Goal: Task Accomplishment & Management: Complete application form

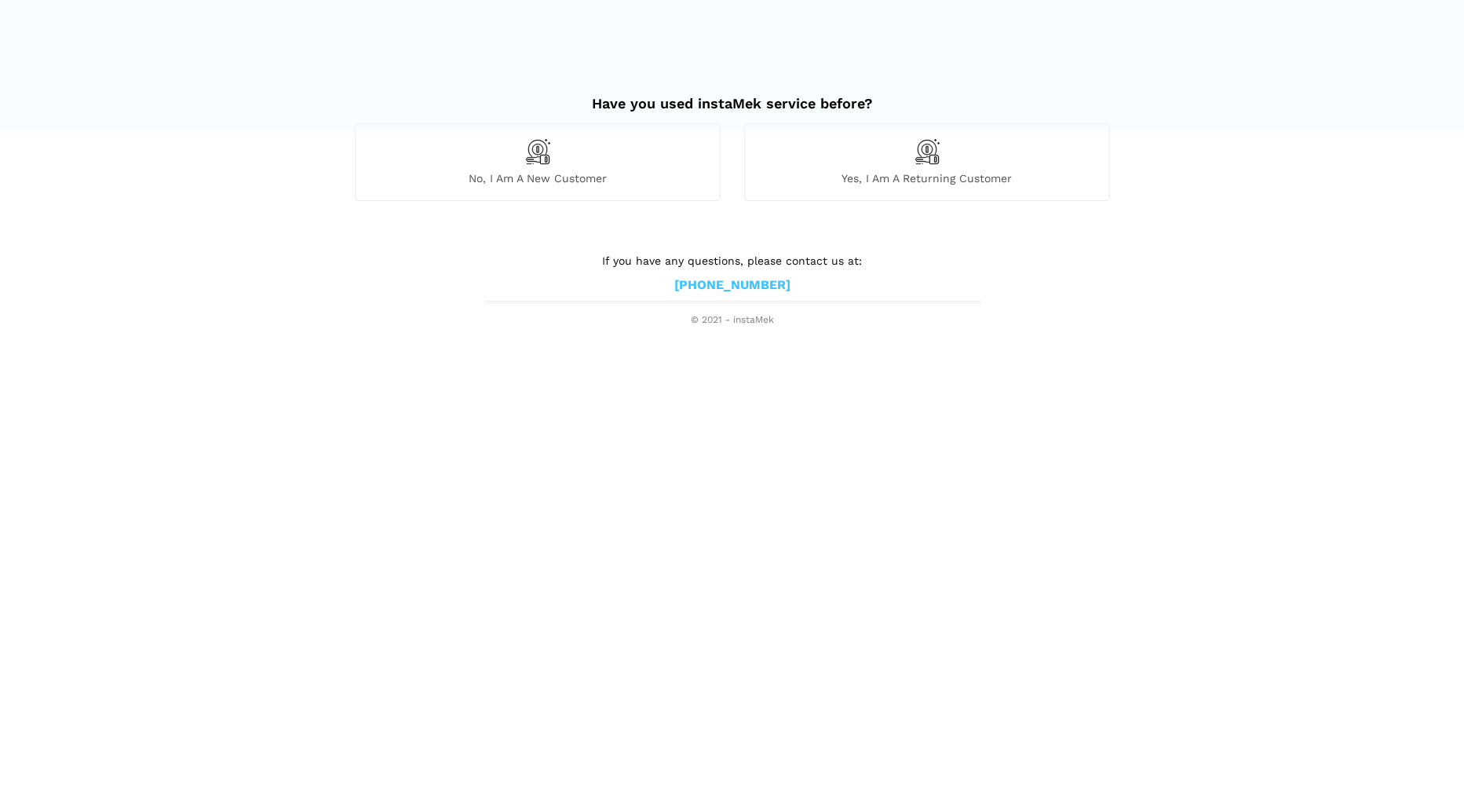
click at [541, 159] on img at bounding box center [537, 151] width 27 height 27
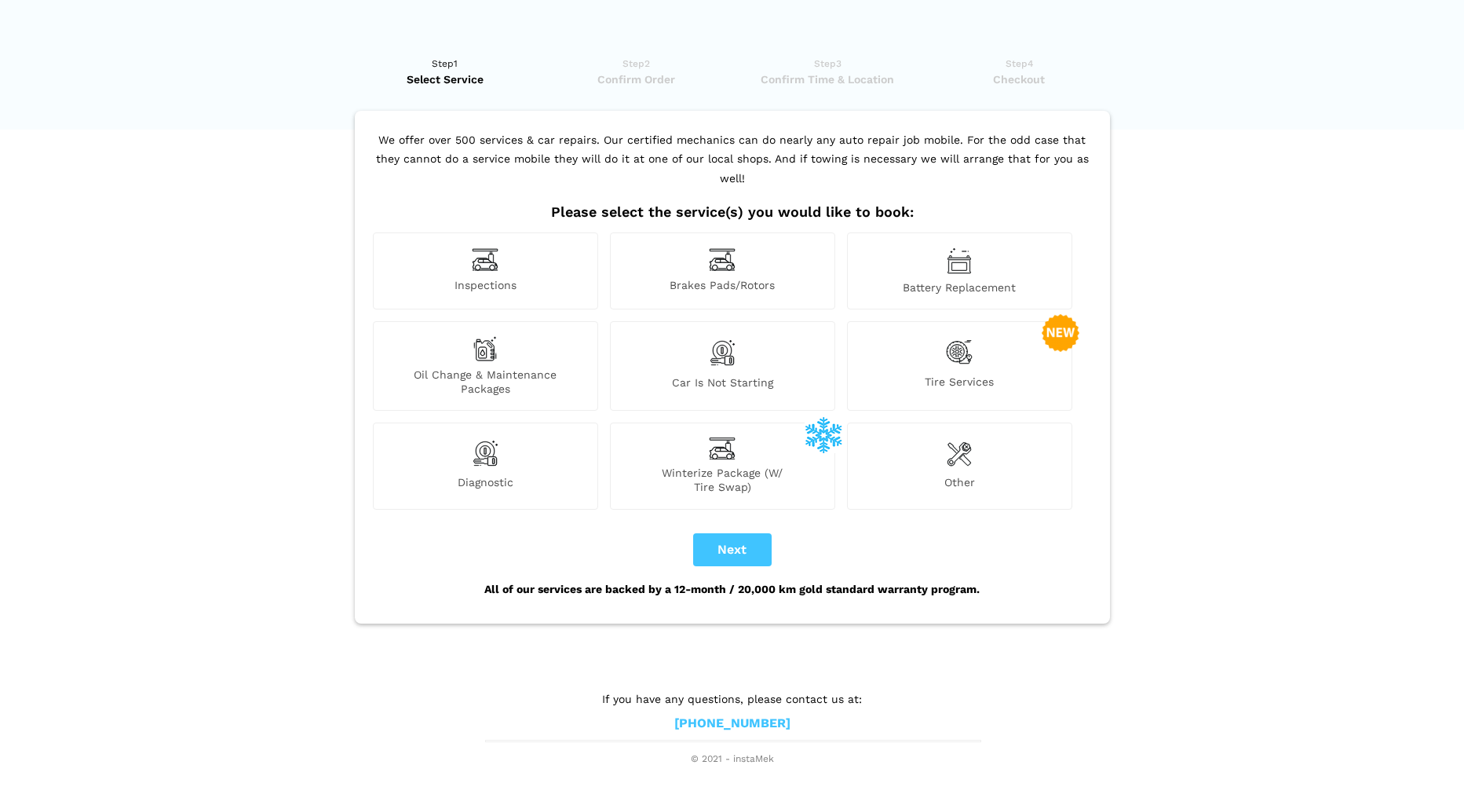
click at [966, 442] on img at bounding box center [959, 452] width 25 height 31
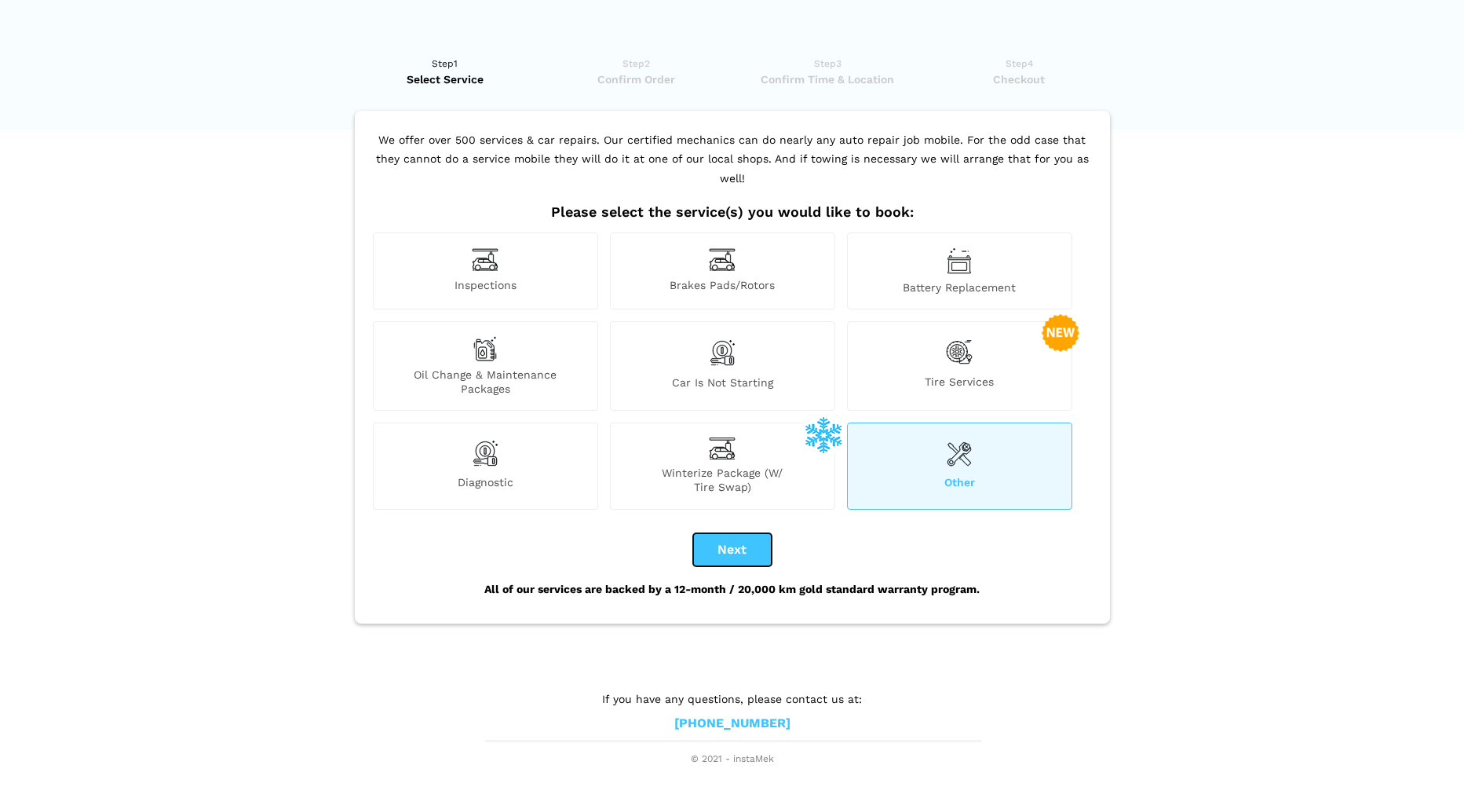
click at [727, 533] on button "Next" at bounding box center [732, 549] width 79 height 33
checkbox input "true"
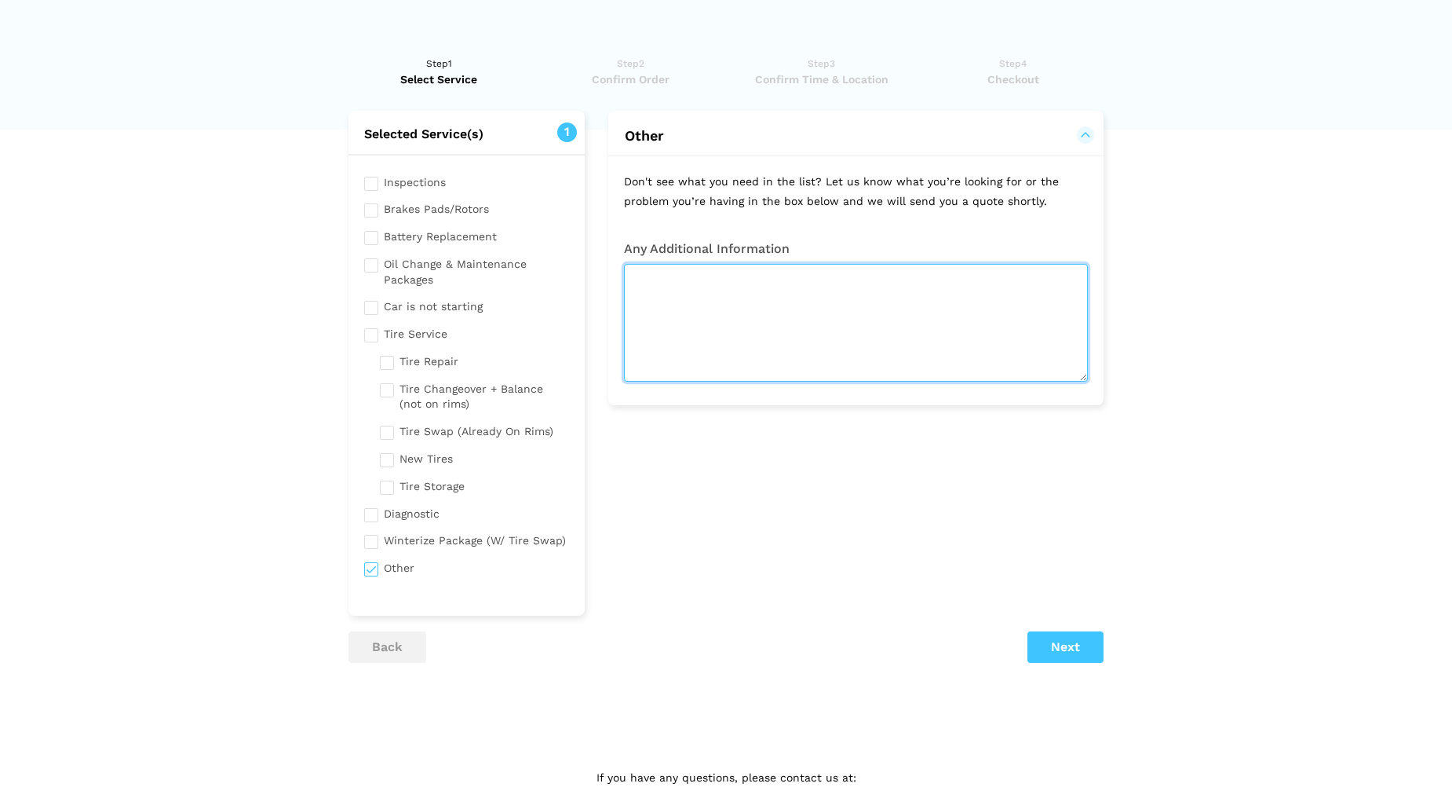
click at [653, 292] on textarea at bounding box center [856, 323] width 464 height 118
type textarea "T"
click at [861, 278] on textarea "I have a 1991/92 Nissan pickup truck" at bounding box center [856, 323] width 464 height 118
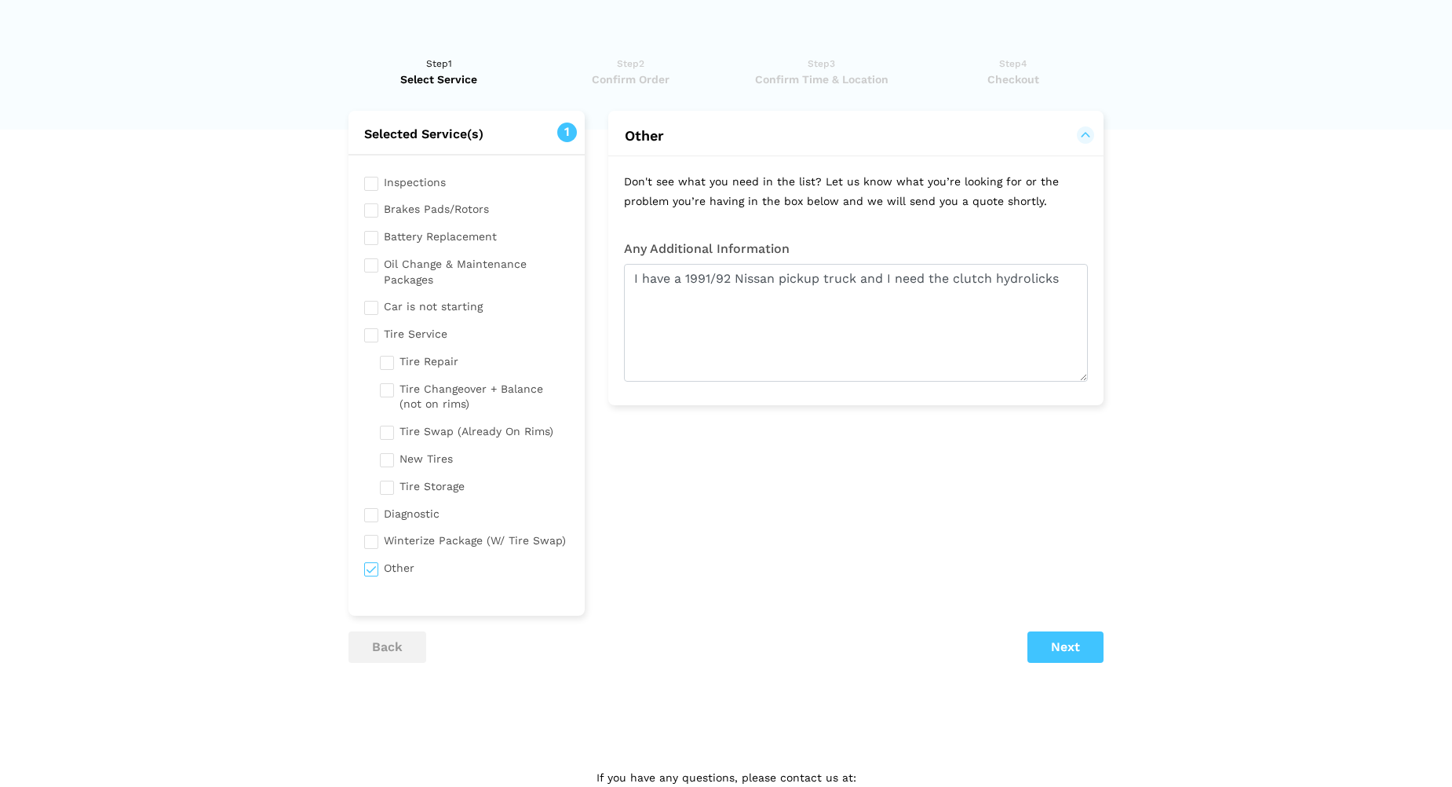
drag, startPoint x: 1041, startPoint y: 276, endPoint x: 1108, endPoint y: 484, distance: 218.7
click at [1108, 484] on div "Tire Service We are fully equipped to do tires! We offer a complete service dep…" at bounding box center [856, 363] width 519 height 505
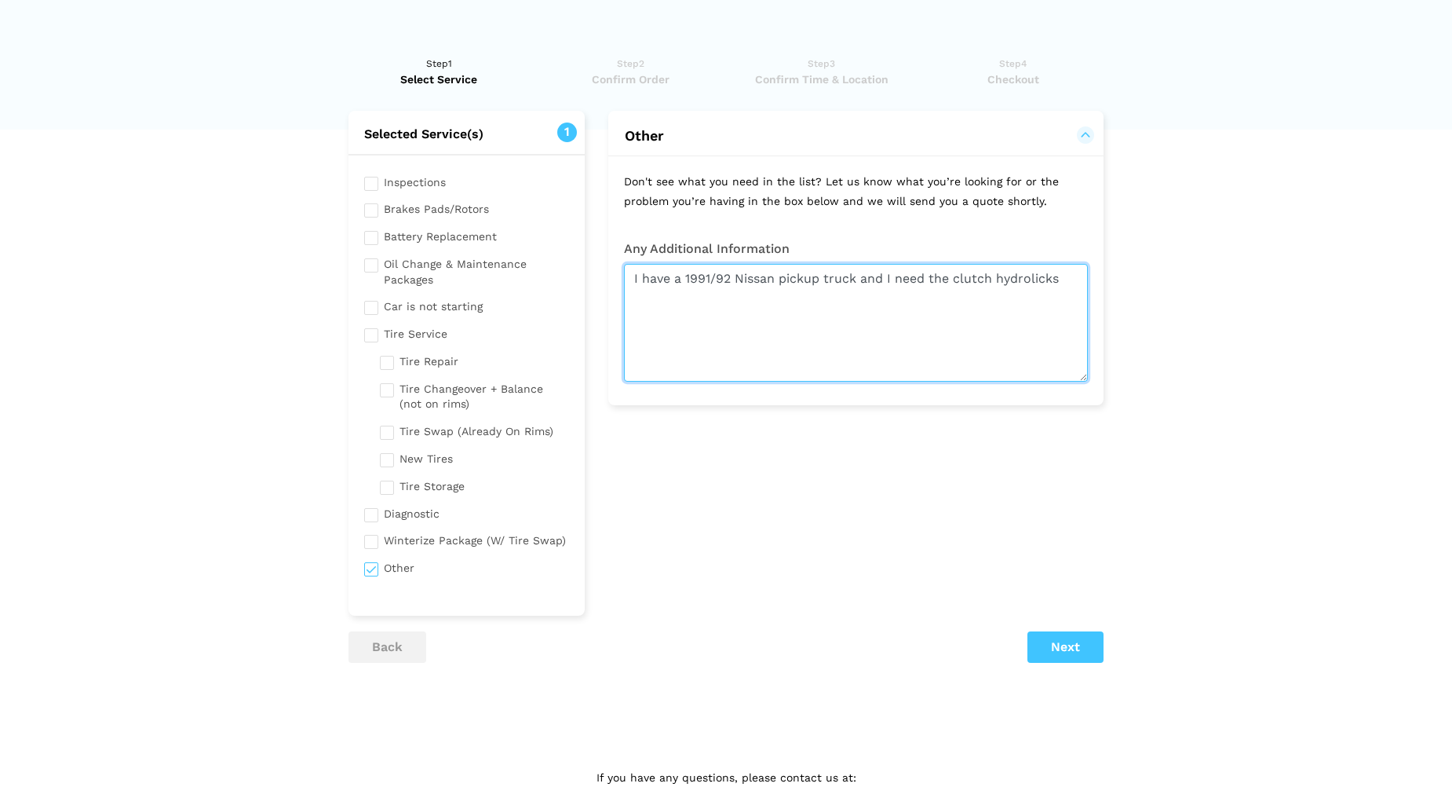
click at [1064, 277] on textarea "I have a 1991/92 Nissan pickup truck and I need the clutch hydrolicks" at bounding box center [856, 323] width 464 height 118
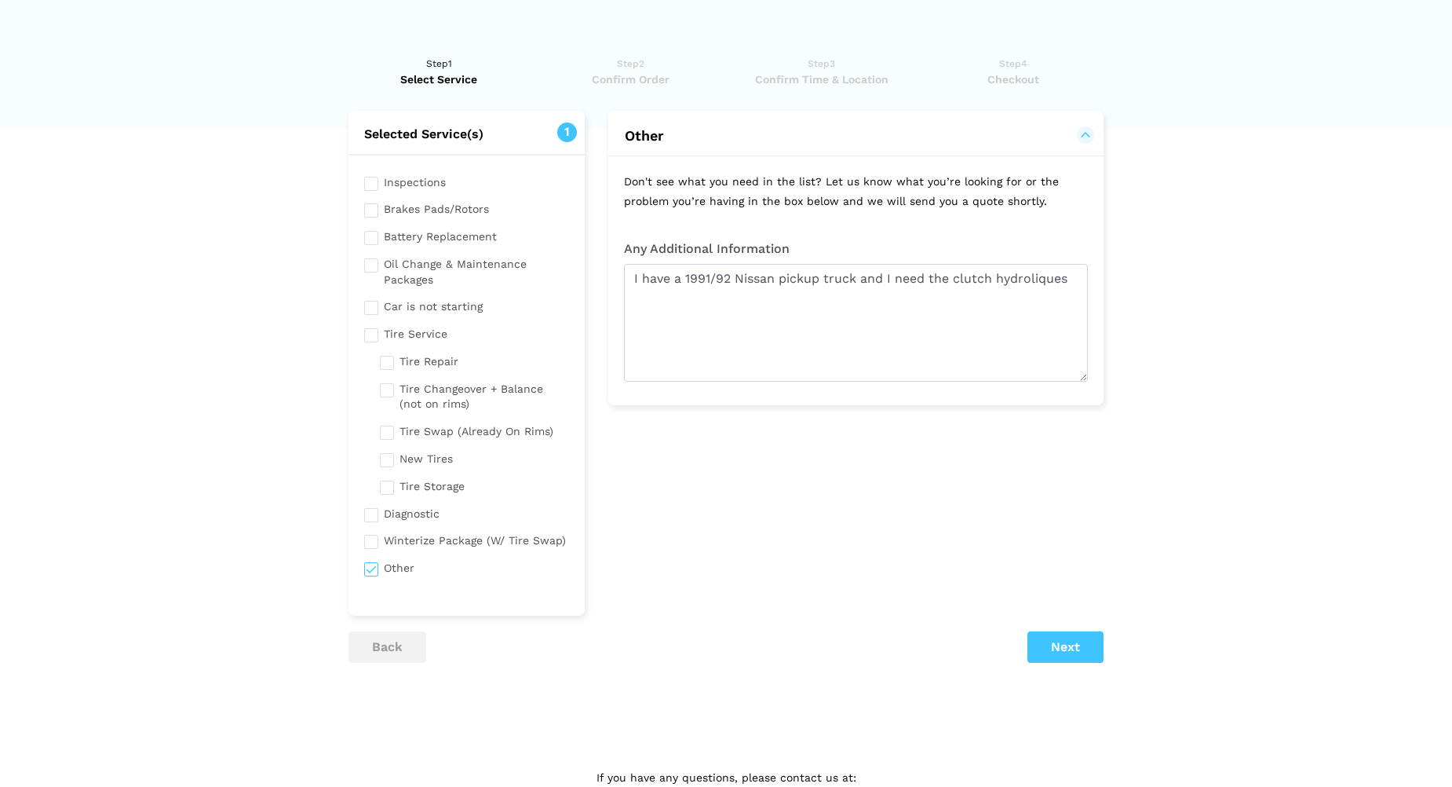
drag, startPoint x: 1043, startPoint y: 276, endPoint x: 1106, endPoint y: 436, distance: 172.0
click at [1105, 436] on div "Tire Service We are fully equipped to do tires! We offer a complete service dep…" at bounding box center [856, 363] width 519 height 505
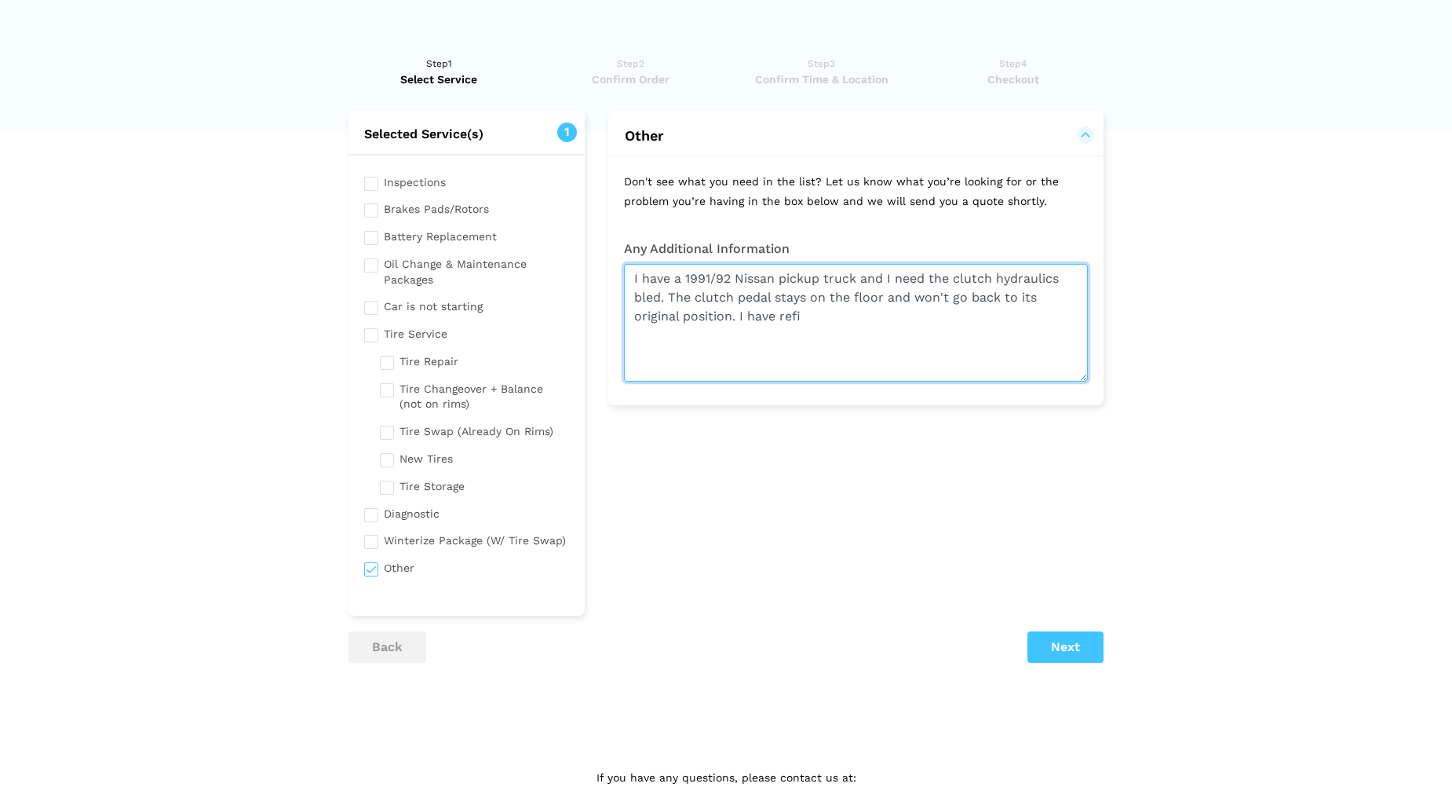
click at [806, 314] on textarea "I have a 1991/92 Nissan pickup truck and I need the clutch hydraulics bled. The…" at bounding box center [856, 323] width 464 height 118
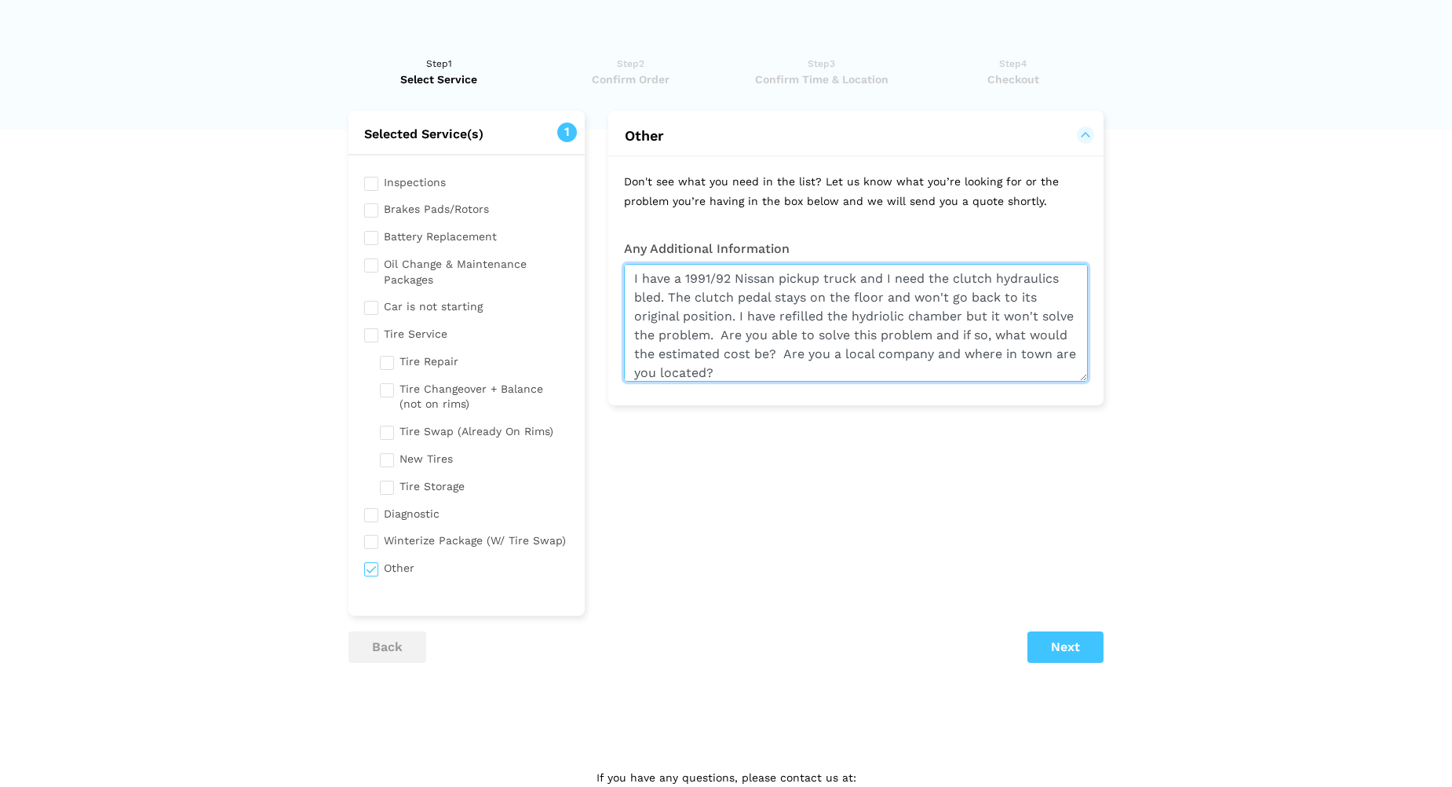
type textarea "I have a 1991/92 Nissan pickup truck and I need the clutch hydraulics bled. The…"
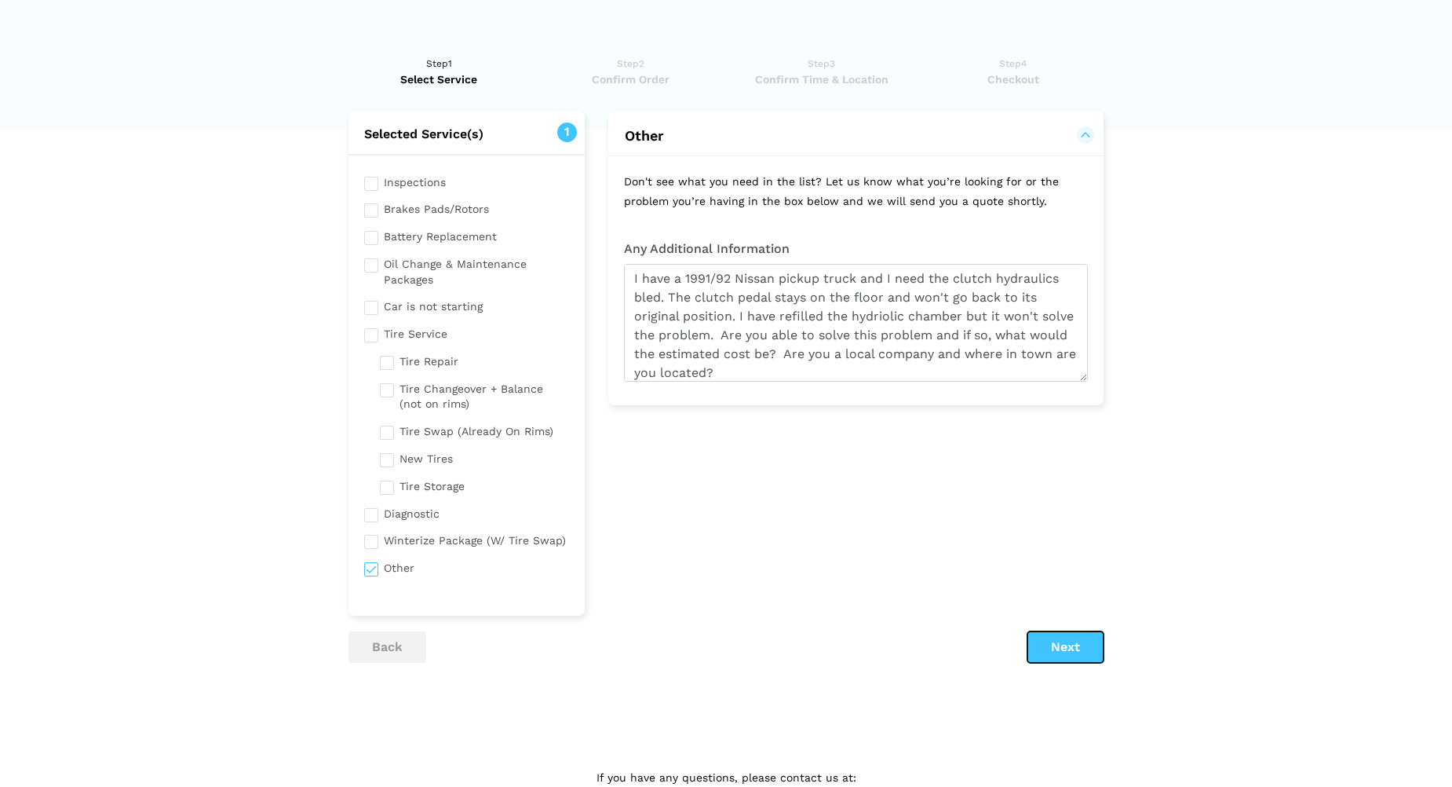
click at [1066, 651] on button "Next" at bounding box center [1066, 646] width 76 height 31
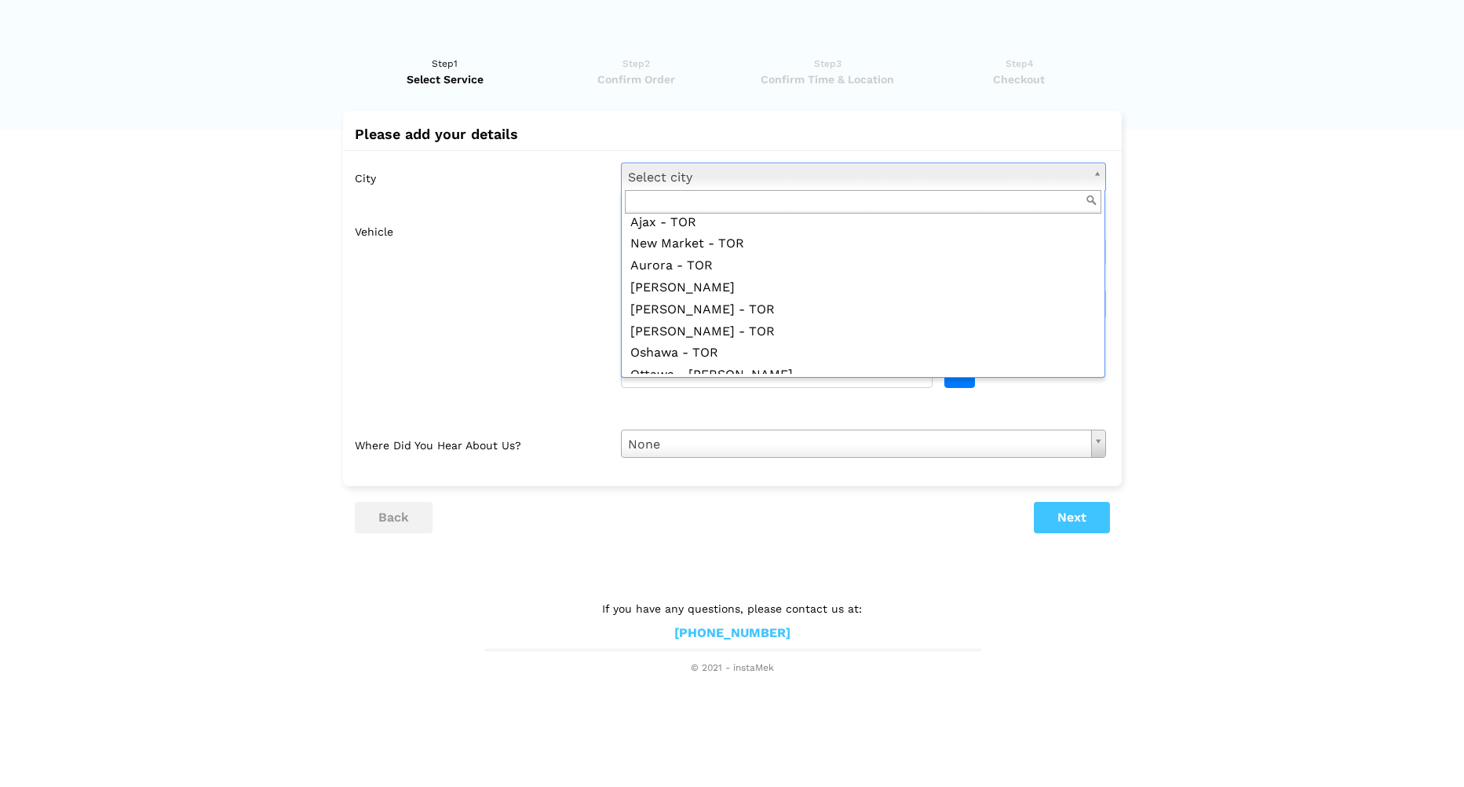
scroll to position [1414, 0]
